Goal: Use online tool/utility

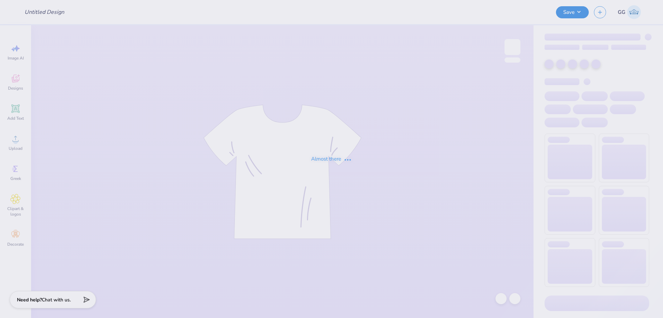
type input "FPS239550"
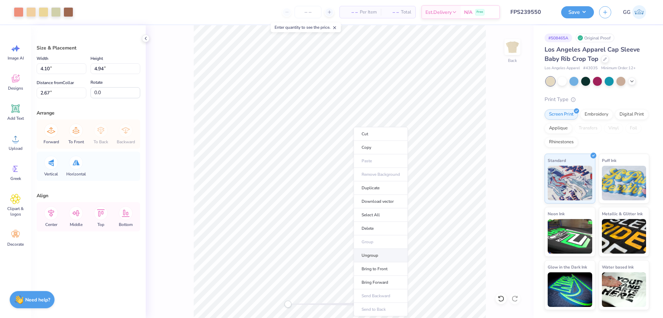
click at [372, 254] on li "Ungroup" at bounding box center [381, 254] width 54 height 13
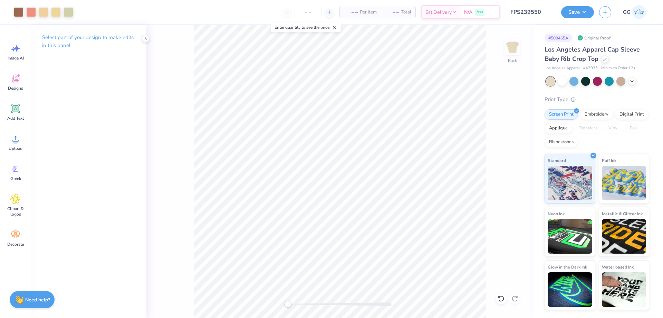
click at [303, 302] on div at bounding box center [340, 303] width 104 height 3
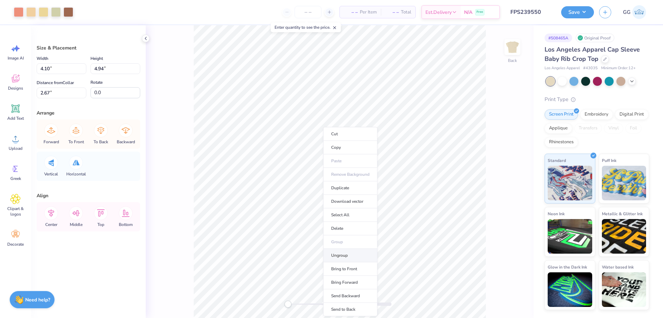
click at [350, 252] on li "Ungroup" at bounding box center [350, 254] width 54 height 13
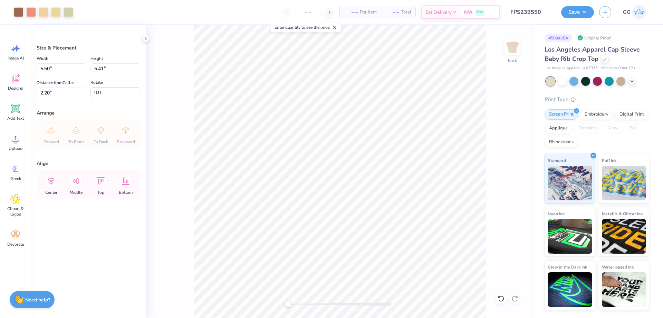
click at [324, 304] on div at bounding box center [340, 303] width 104 height 3
